Goal: Task Accomplishment & Management: Complete application form

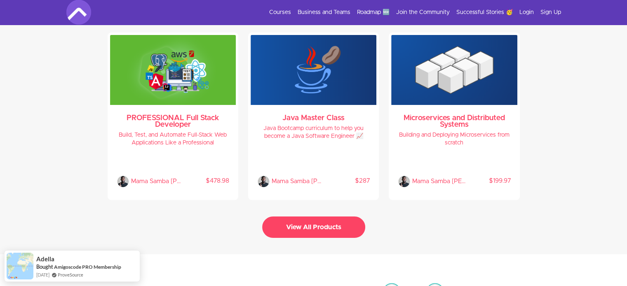
scroll to position [1772, 0]
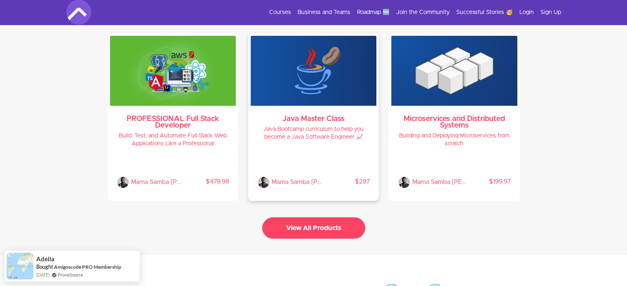
click at [320, 126] on h4 "Java Bootcamp curriculum to help you become a Java Software Engineer 📈" at bounding box center [313, 134] width 113 height 16
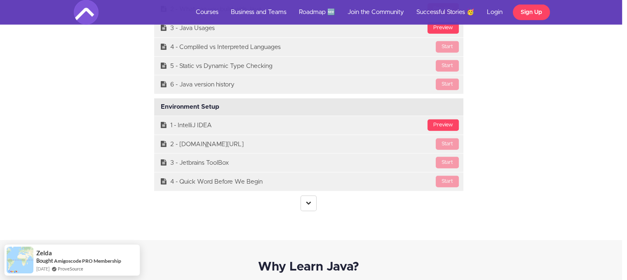
scroll to position [2263, 5]
click at [310, 200] on icon at bounding box center [308, 202] width 5 height 5
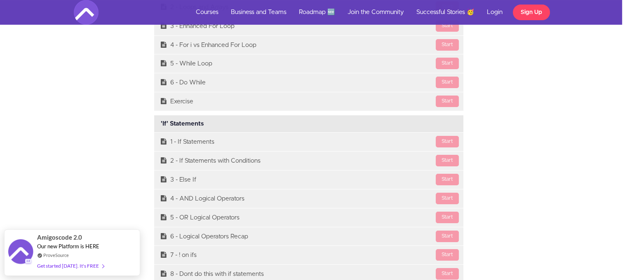
scroll to position [3206, 5]
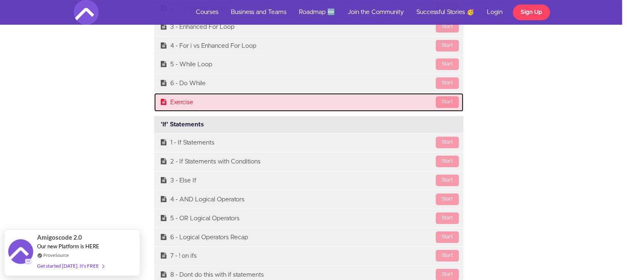
click at [180, 98] on link "Start Exercise" at bounding box center [308, 102] width 309 height 19
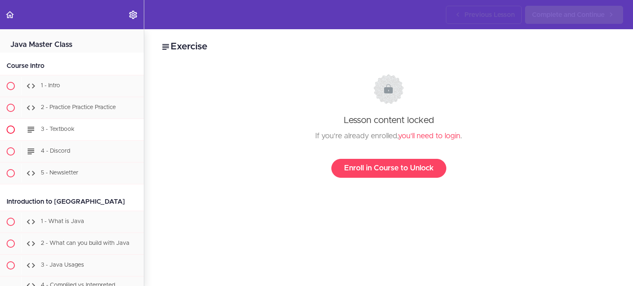
scroll to position [1451, 0]
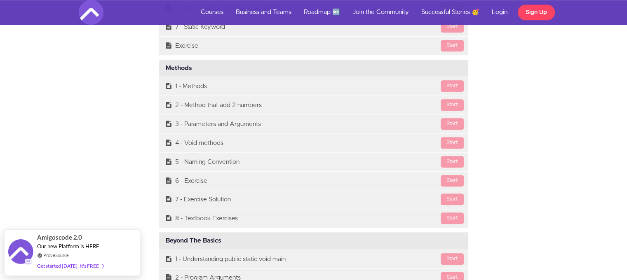
scroll to position [3837, 0]
click at [71, 262] on div "Get started [DATE]. It's FREE" at bounding box center [70, 261] width 67 height 9
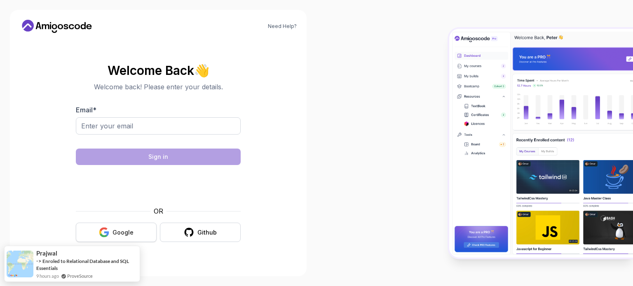
click at [94, 235] on button "Google" at bounding box center [116, 232] width 81 height 19
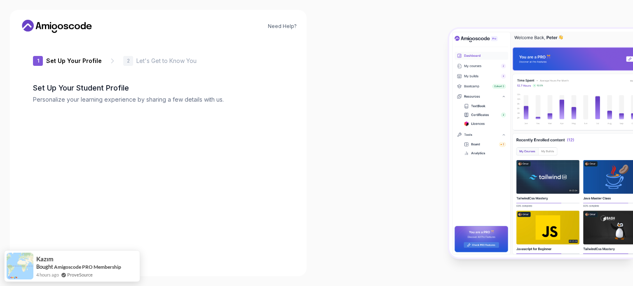
type input "loftyweasel64f60"
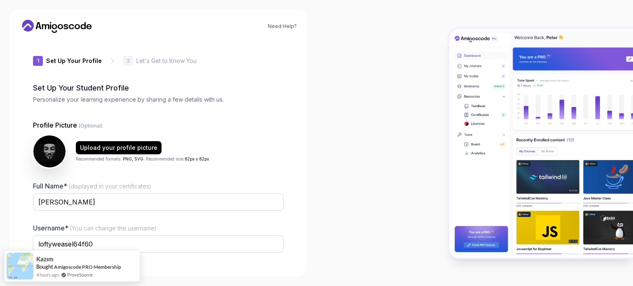
scroll to position [57, 0]
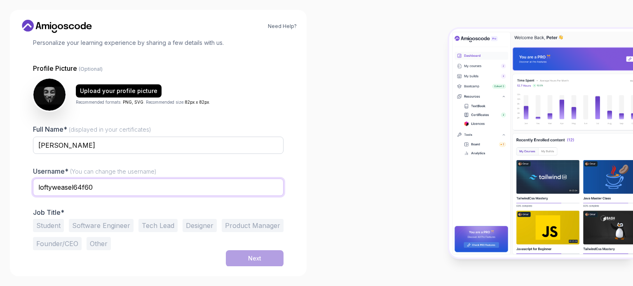
click at [213, 189] on input "loftyweasel64f60" at bounding box center [158, 187] width 251 height 17
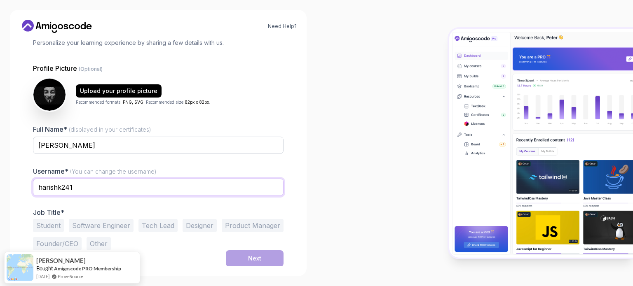
type input "harishk241"
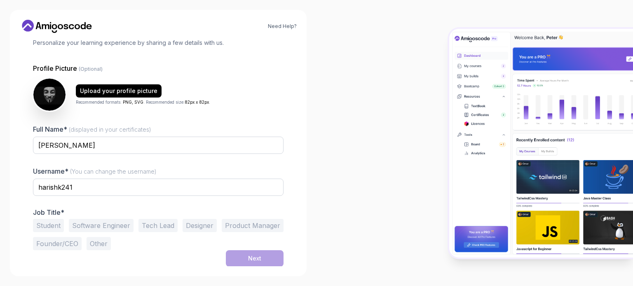
click at [121, 222] on button "Software Engineer" at bounding box center [101, 225] width 65 height 13
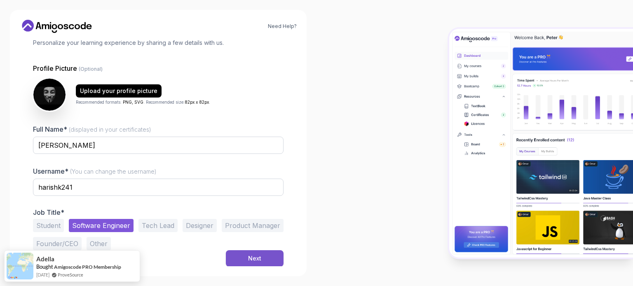
click at [232, 258] on button "Next" at bounding box center [255, 259] width 58 height 16
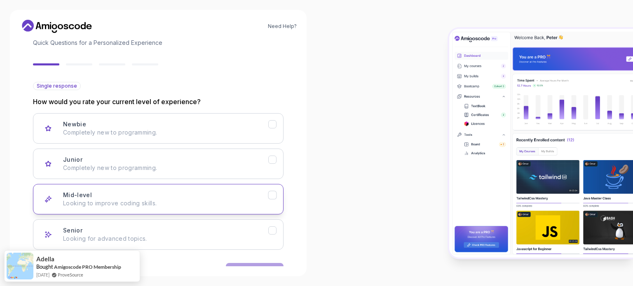
click at [237, 197] on div "Mid-level Looking to improve coding skills." at bounding box center [165, 199] width 205 height 16
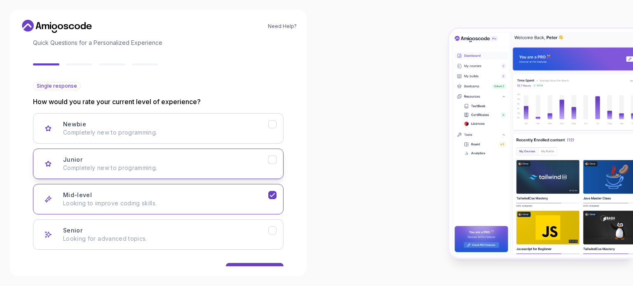
click at [260, 159] on div "Junior Completely new to programming." at bounding box center [165, 164] width 205 height 16
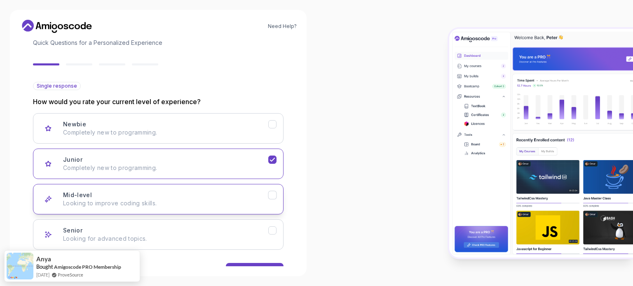
click at [265, 199] on p "Looking to improve coding skills." at bounding box center [165, 203] width 205 height 8
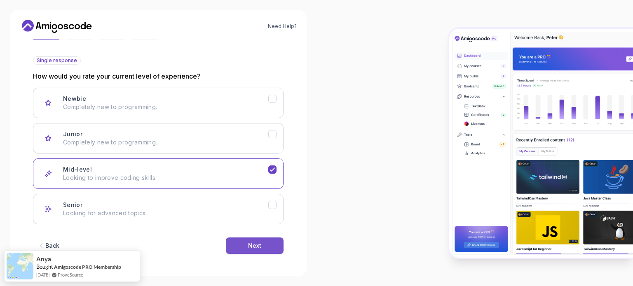
click at [266, 244] on button "Next" at bounding box center [255, 246] width 58 height 16
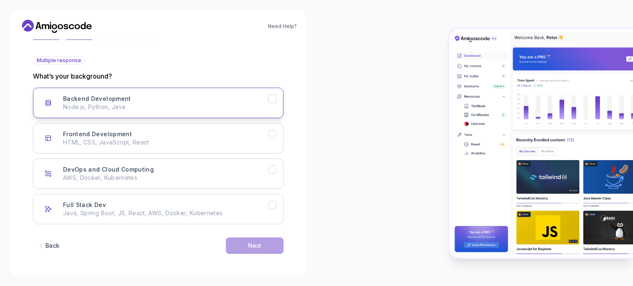
click at [250, 108] on p "Node.js, Python, Java" at bounding box center [165, 107] width 205 height 8
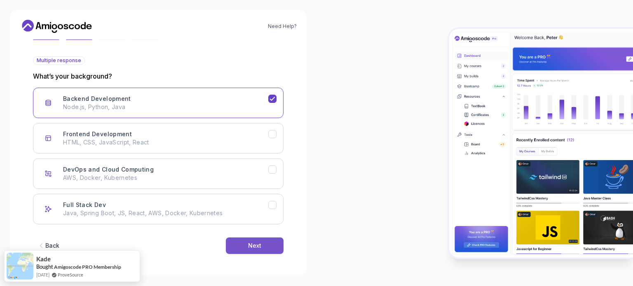
click at [251, 239] on button "Next" at bounding box center [255, 246] width 58 height 16
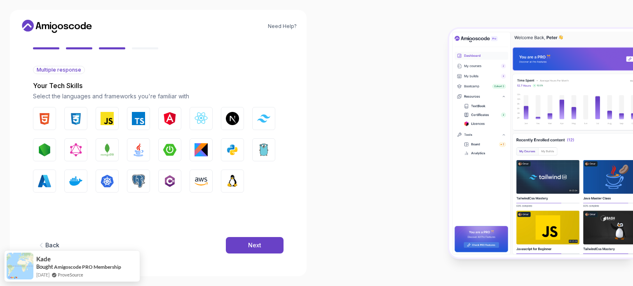
click at [39, 246] on icon "button" at bounding box center [41, 245] width 8 height 8
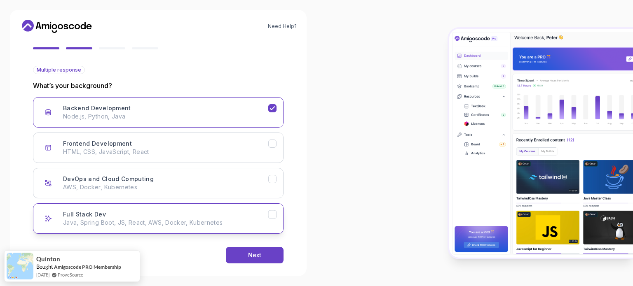
click at [184, 228] on button "Full Stack Dev Java, Spring Boot, JS, React, AWS, Docker, Kubernetes" at bounding box center [158, 219] width 251 height 30
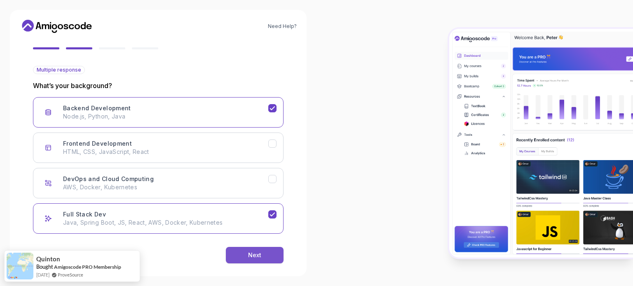
click at [243, 255] on button "Next" at bounding box center [255, 255] width 58 height 16
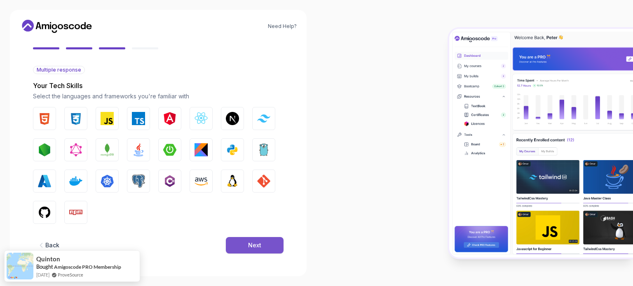
click at [250, 244] on div "Next" at bounding box center [254, 245] width 13 height 8
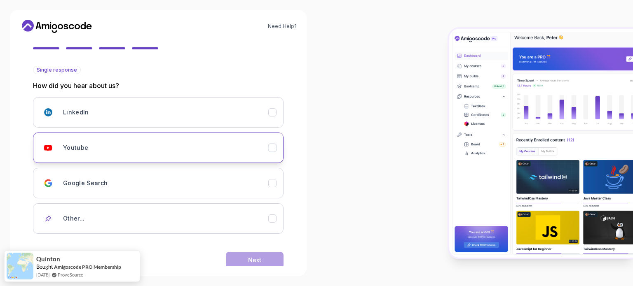
click at [234, 152] on div "Youtube" at bounding box center [165, 148] width 205 height 16
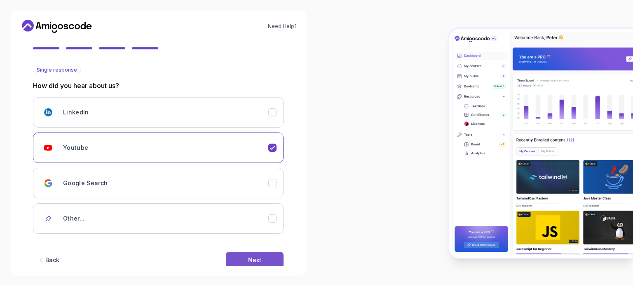
click at [246, 255] on button "Next" at bounding box center [255, 260] width 58 height 16
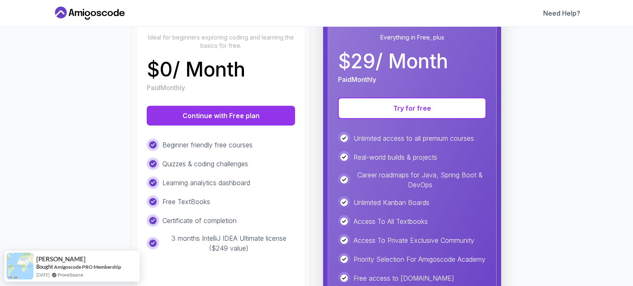
scroll to position [89, 0]
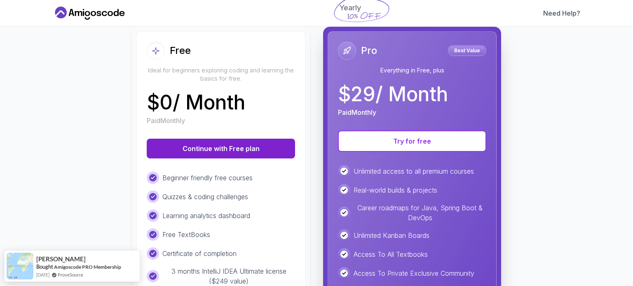
click at [211, 147] on button "Continue with Free plan" at bounding box center [221, 149] width 148 height 20
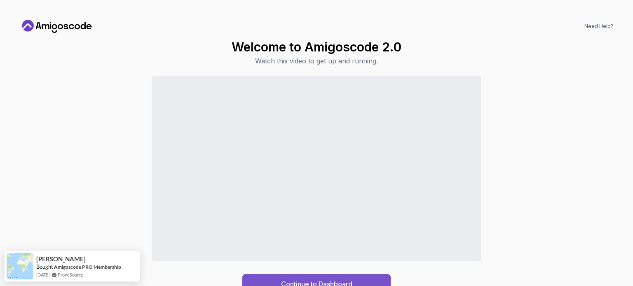
click at [268, 280] on button "Continue to Dashboard" at bounding box center [316, 284] width 148 height 20
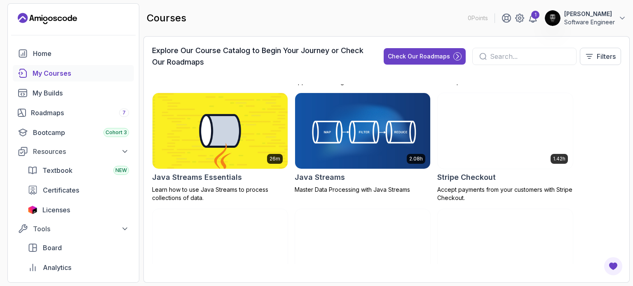
scroll to position [860, 0]
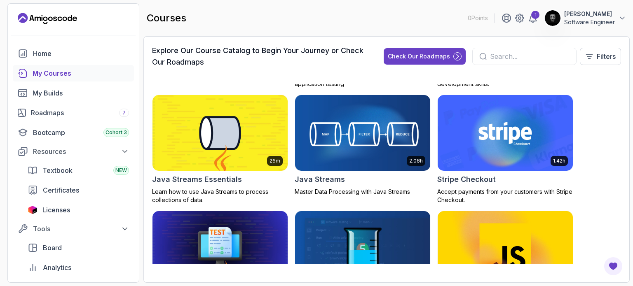
click at [400, 115] on img at bounding box center [363, 134] width 142 height 80
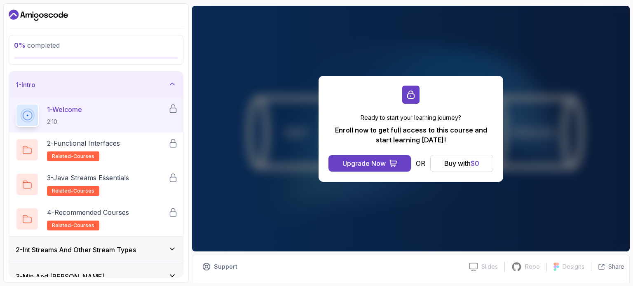
scroll to position [68, 0]
click at [460, 161] on div "Buy with $ 0" at bounding box center [461, 164] width 35 height 10
click at [460, 159] on div "Buy with $ 0" at bounding box center [461, 164] width 35 height 10
